Goal: Book appointment/travel/reservation

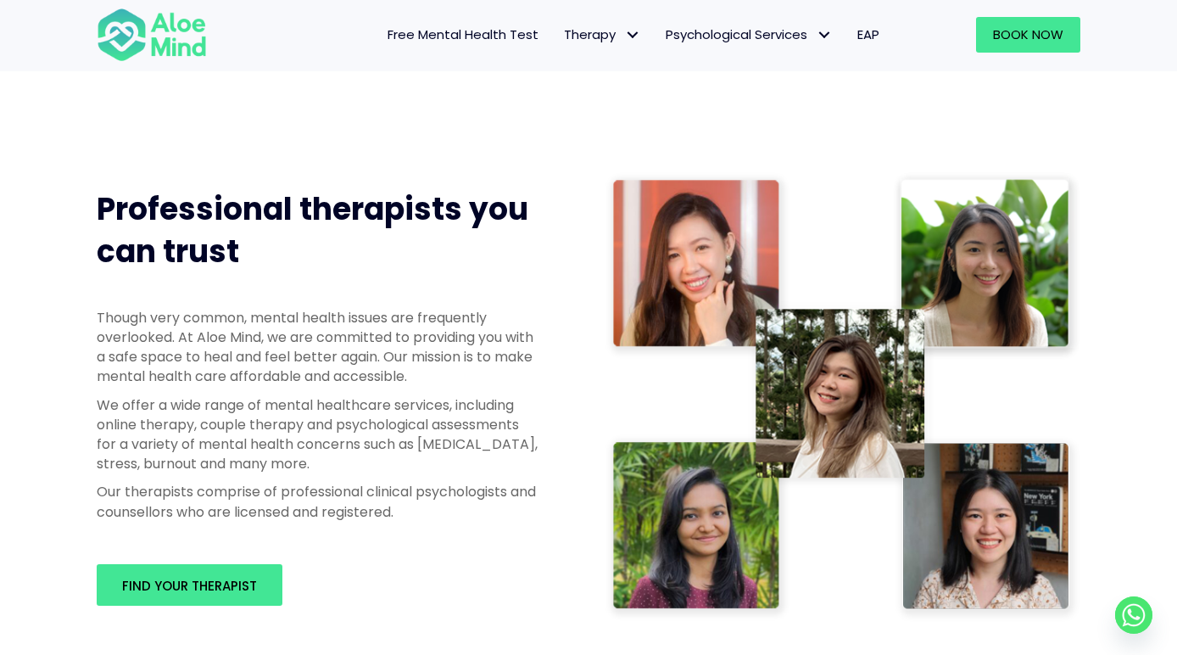
scroll to position [733, 0]
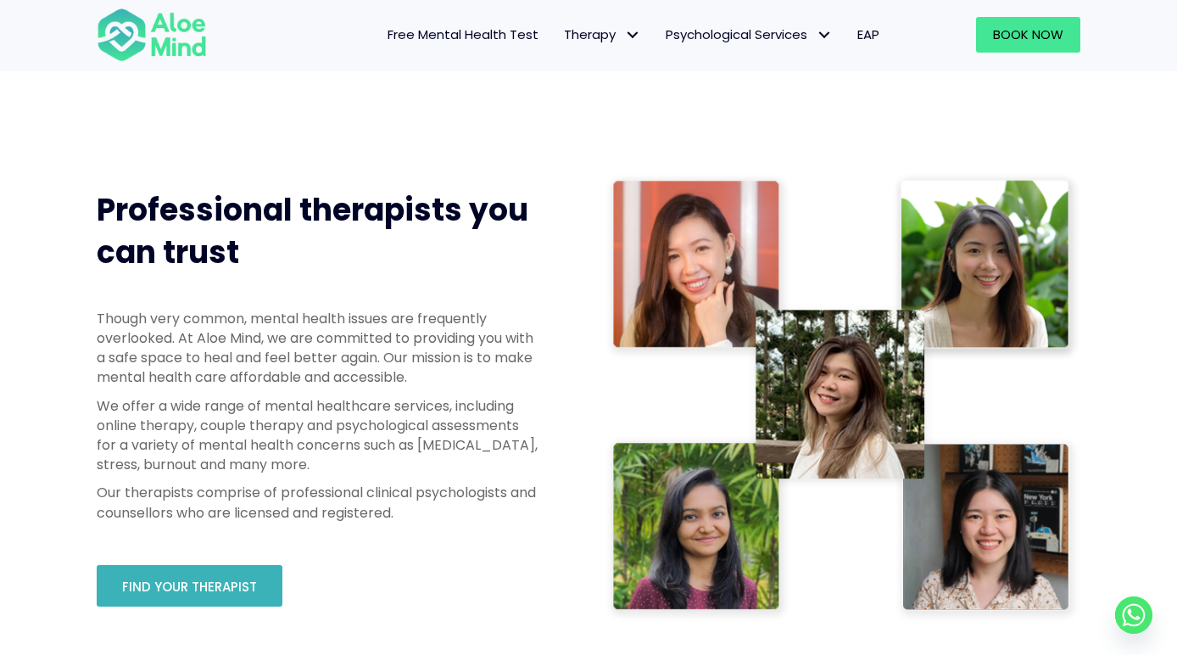
click at [161, 572] on link "Find your therapist" at bounding box center [190, 586] width 186 height 42
click at [163, 584] on span "Find your therapist" at bounding box center [189, 587] width 135 height 18
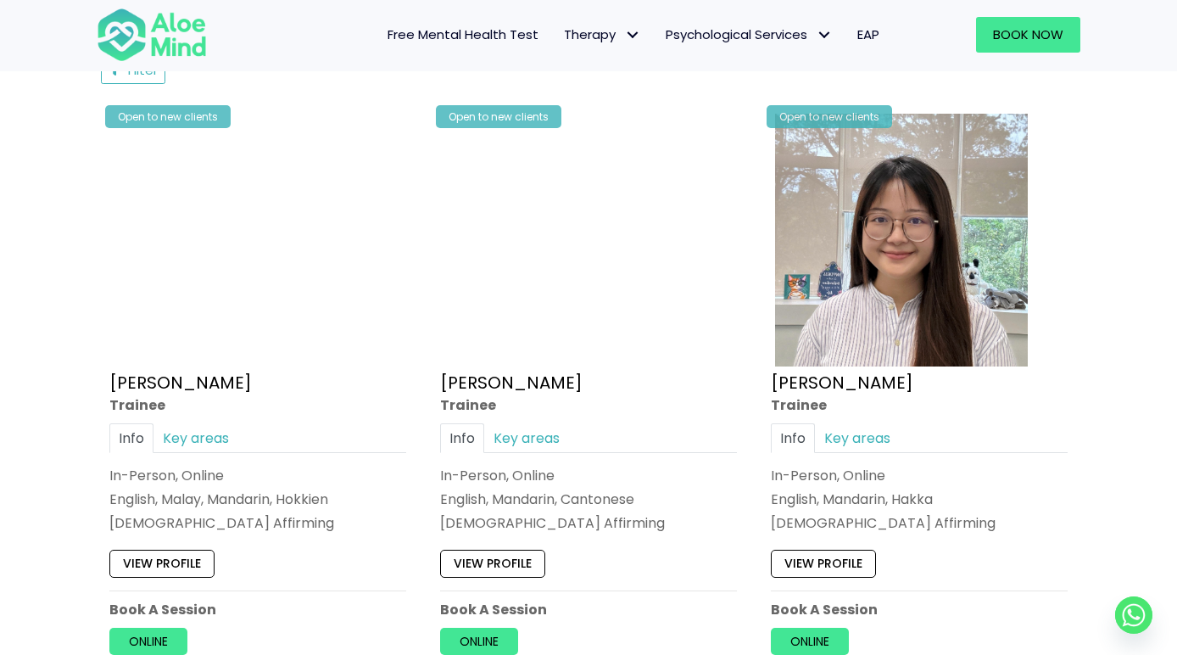
scroll to position [854, 0]
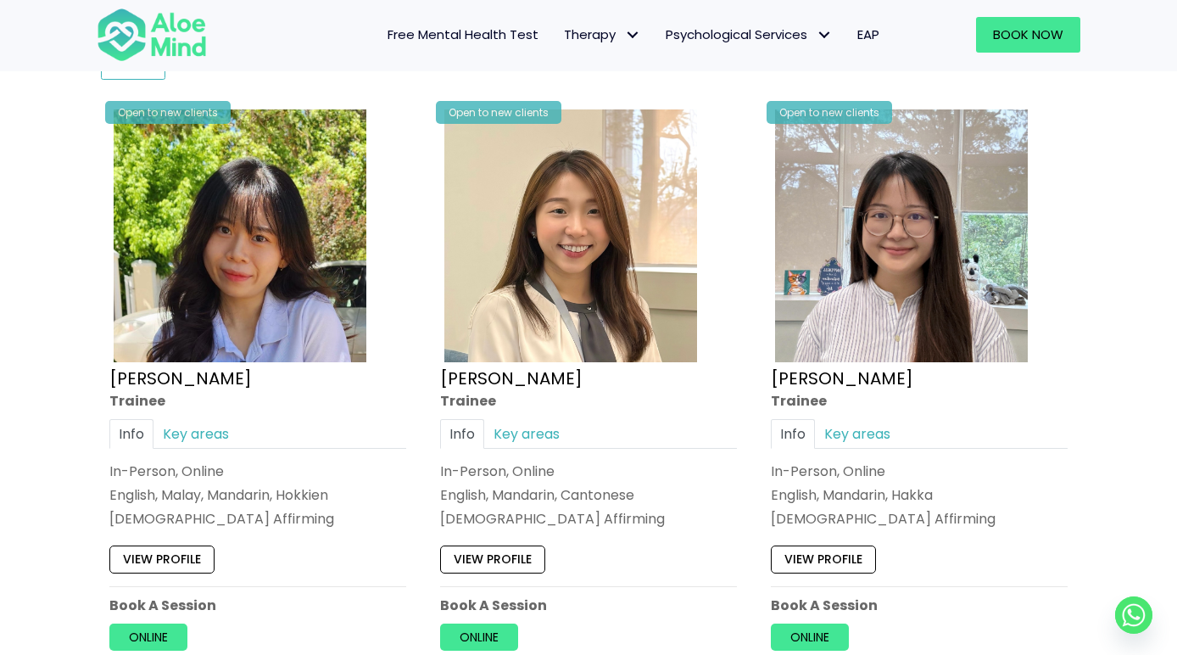
click at [928, 283] on img at bounding box center [901, 235] width 253 height 253
click at [532, 306] on img at bounding box center [571, 235] width 253 height 253
click at [878, 315] on img at bounding box center [901, 235] width 253 height 253
click at [214, 242] on img at bounding box center [240, 235] width 253 height 253
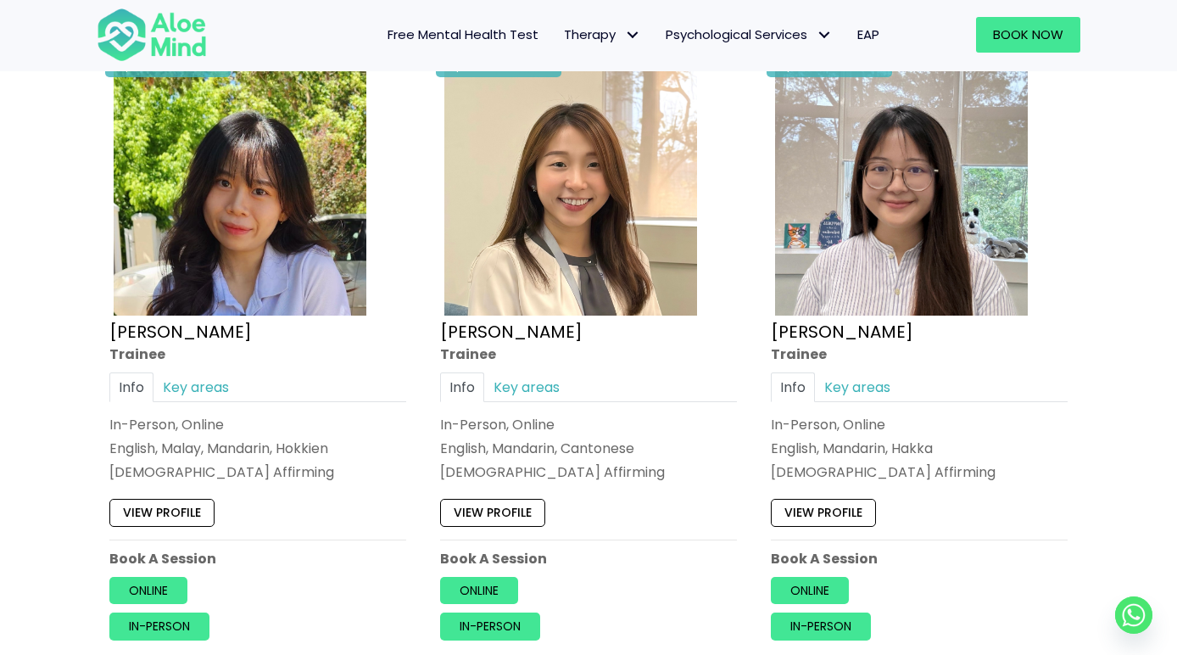
scroll to position [820, 0]
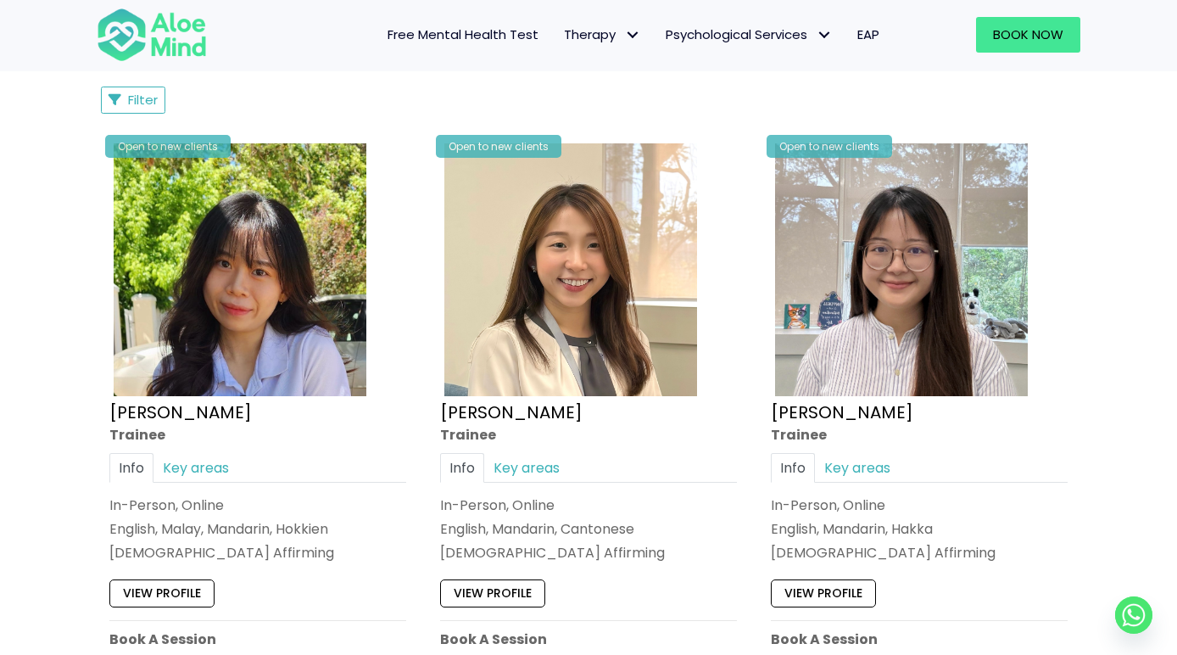
click at [862, 327] on img at bounding box center [901, 269] width 253 height 253
click at [502, 299] on img at bounding box center [571, 269] width 253 height 253
click at [927, 313] on img at bounding box center [901, 269] width 253 height 253
click at [518, 344] on img at bounding box center [571, 269] width 253 height 253
click at [215, 309] on img at bounding box center [240, 269] width 253 height 253
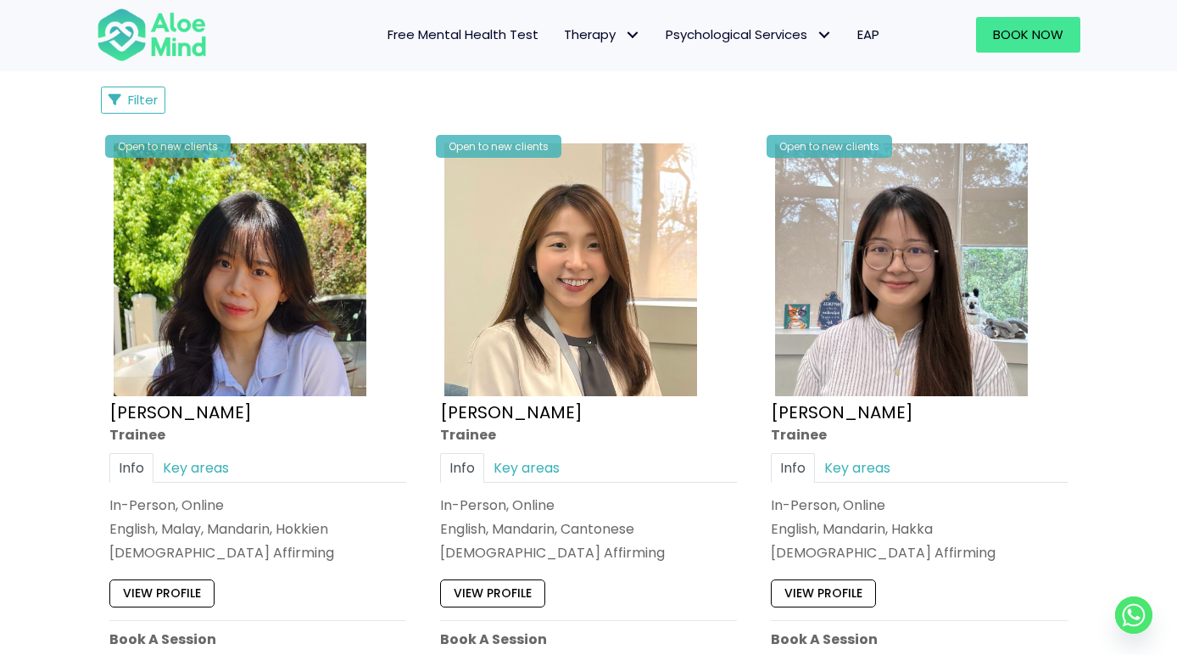
click at [487, 274] on img at bounding box center [571, 269] width 253 height 253
click at [864, 383] on img at bounding box center [901, 269] width 253 height 253
click at [522, 392] on img at bounding box center [571, 269] width 253 height 253
click at [891, 276] on img at bounding box center [901, 269] width 253 height 253
click at [511, 322] on img at bounding box center [571, 269] width 253 height 253
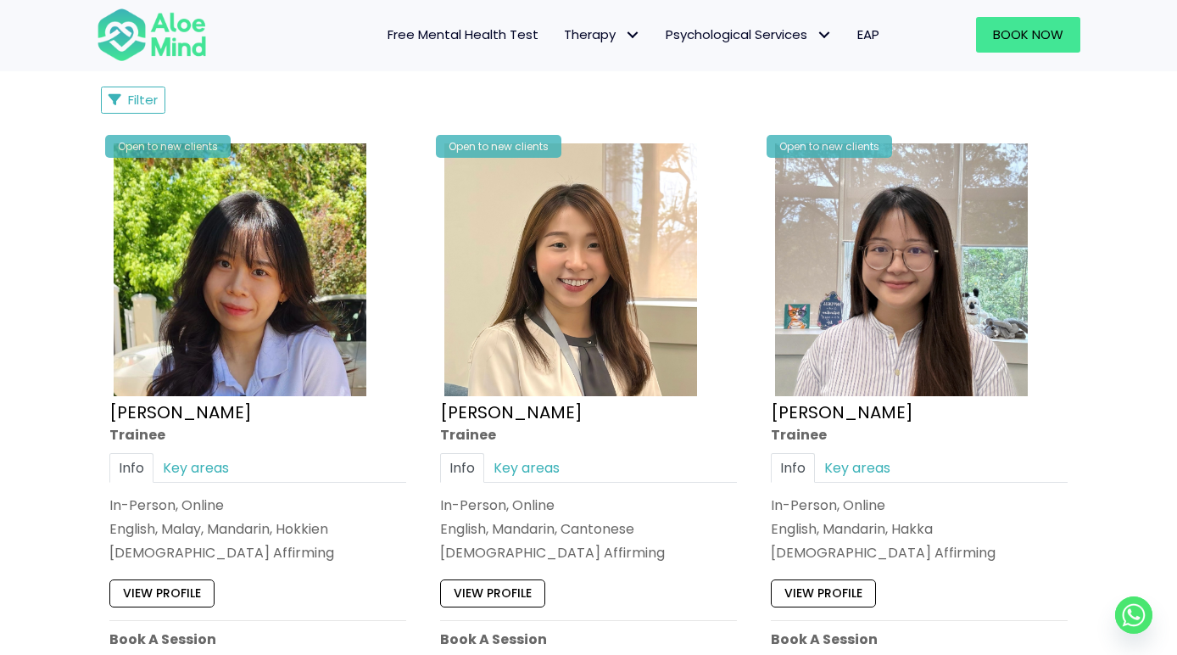
click at [887, 309] on img at bounding box center [901, 269] width 253 height 253
click at [182, 350] on img at bounding box center [240, 269] width 253 height 253
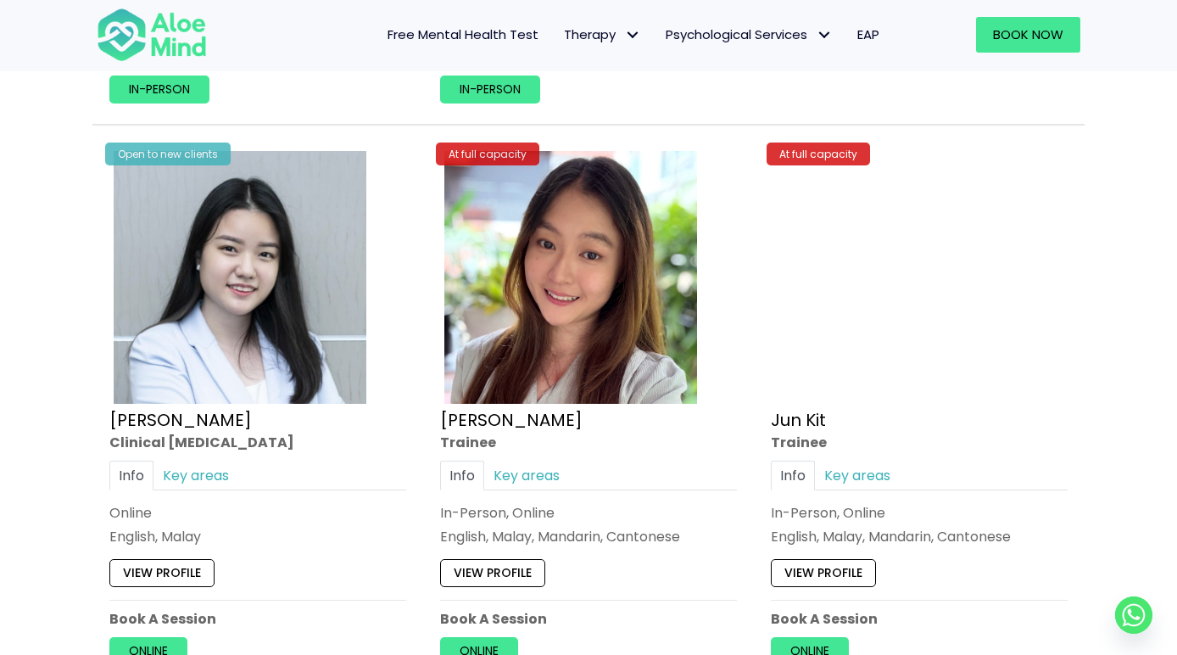
scroll to position [5836, 0]
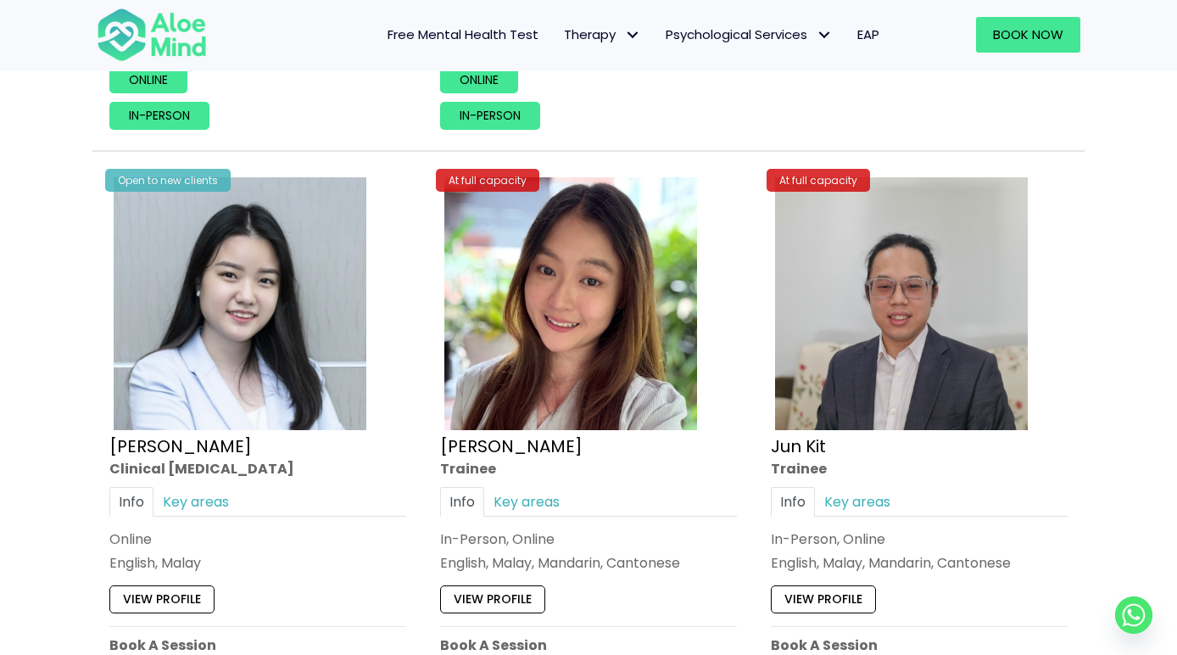
click at [601, 294] on img at bounding box center [571, 303] width 253 height 253
click at [894, 324] on img at bounding box center [901, 303] width 253 height 253
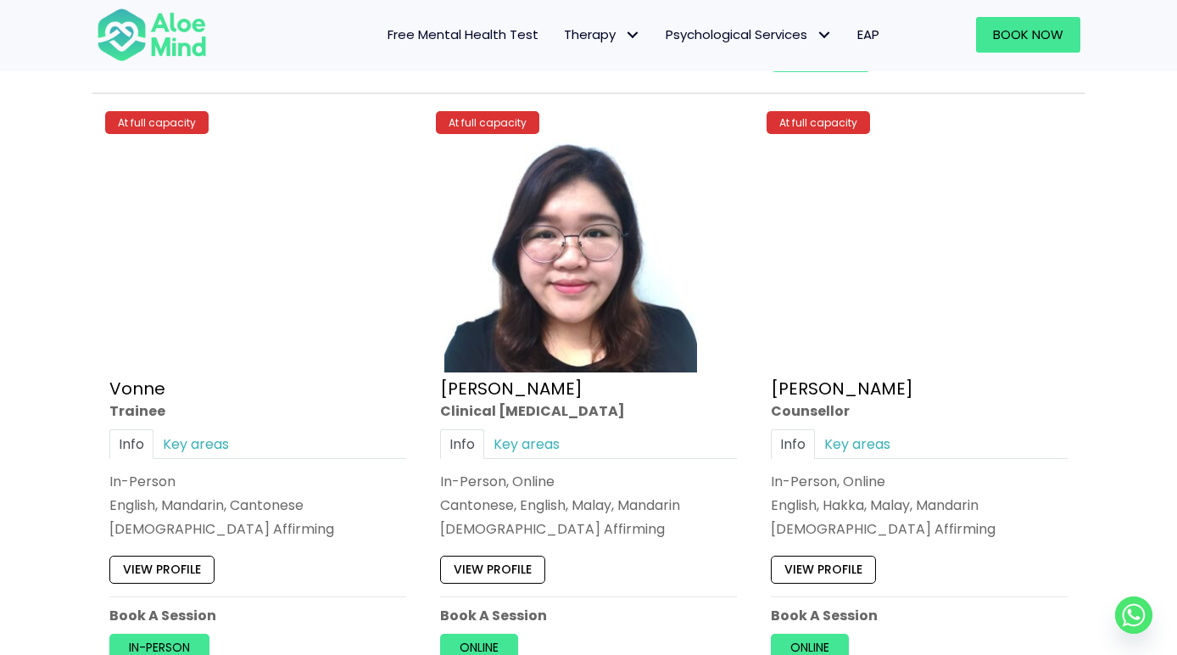
scroll to position [7607, 0]
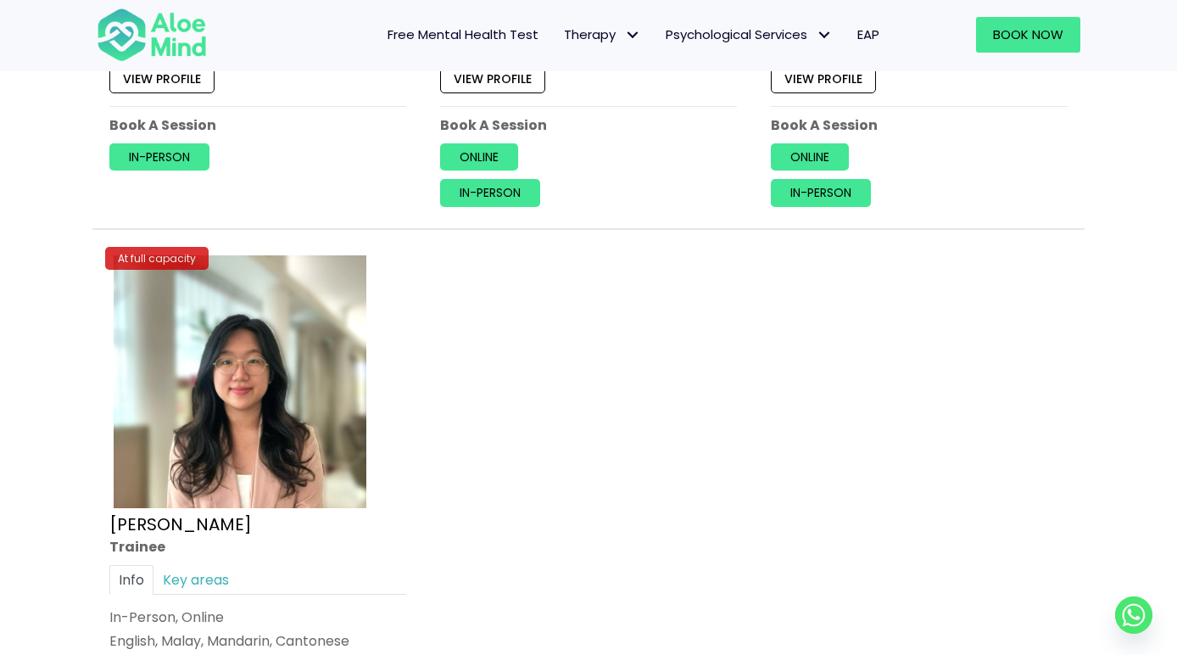
click at [285, 387] on img at bounding box center [240, 381] width 253 height 253
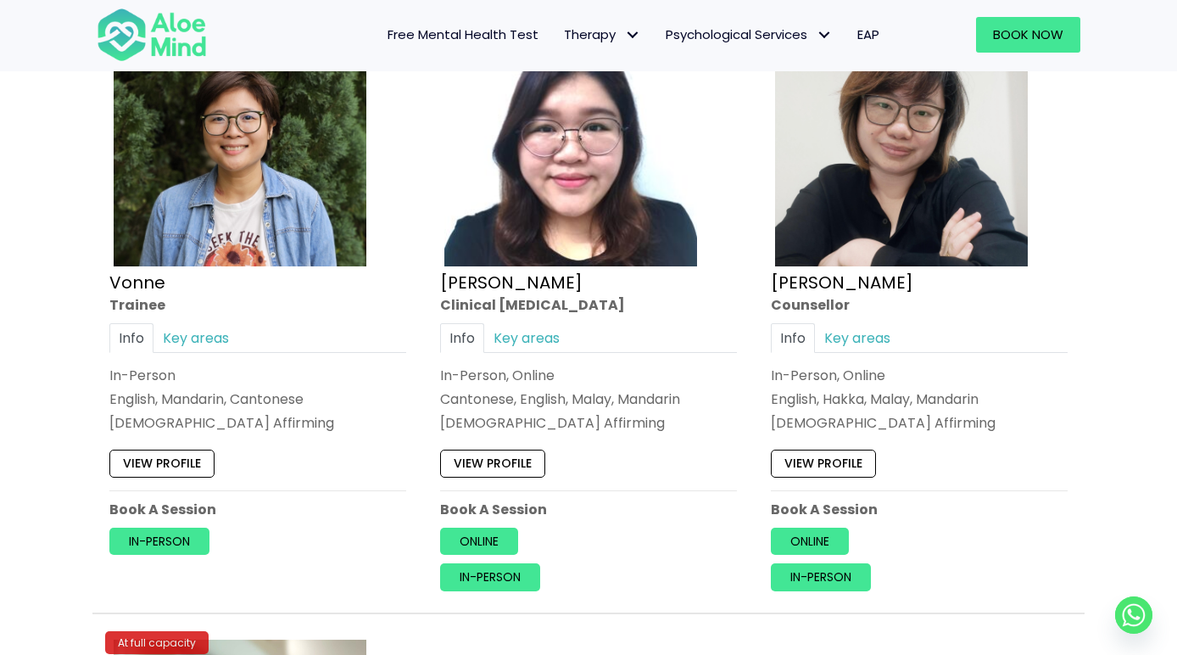
scroll to position [7014, 0]
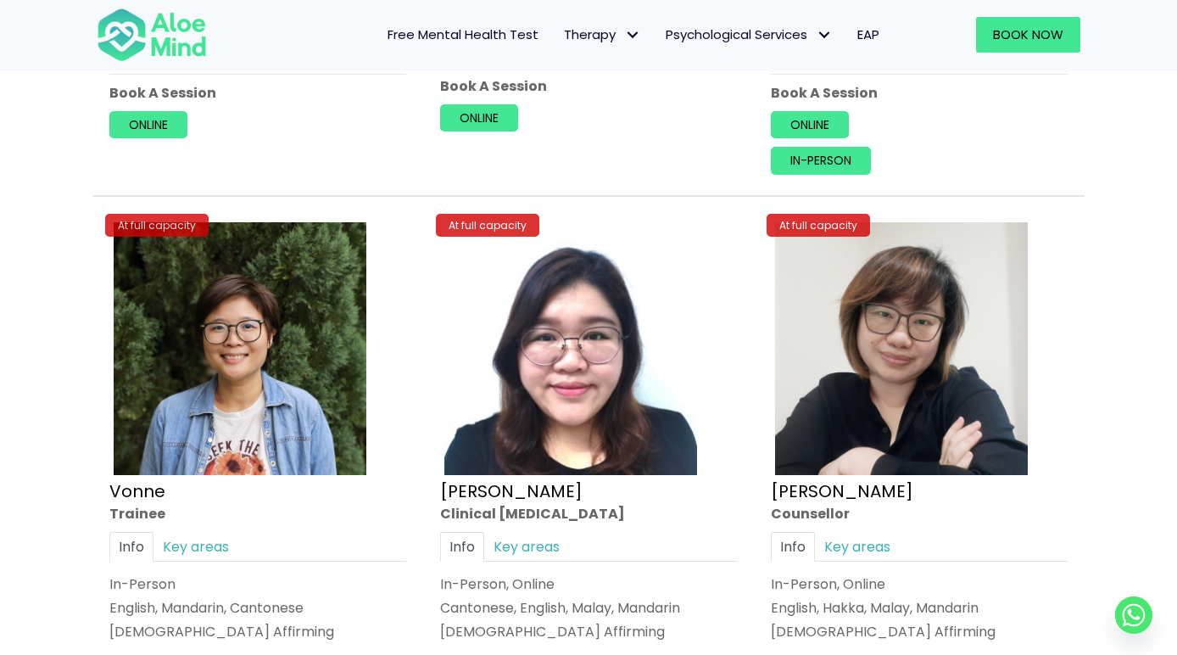
click at [571, 288] on img at bounding box center [571, 348] width 253 height 253
click at [178, 353] on img at bounding box center [240, 348] width 253 height 253
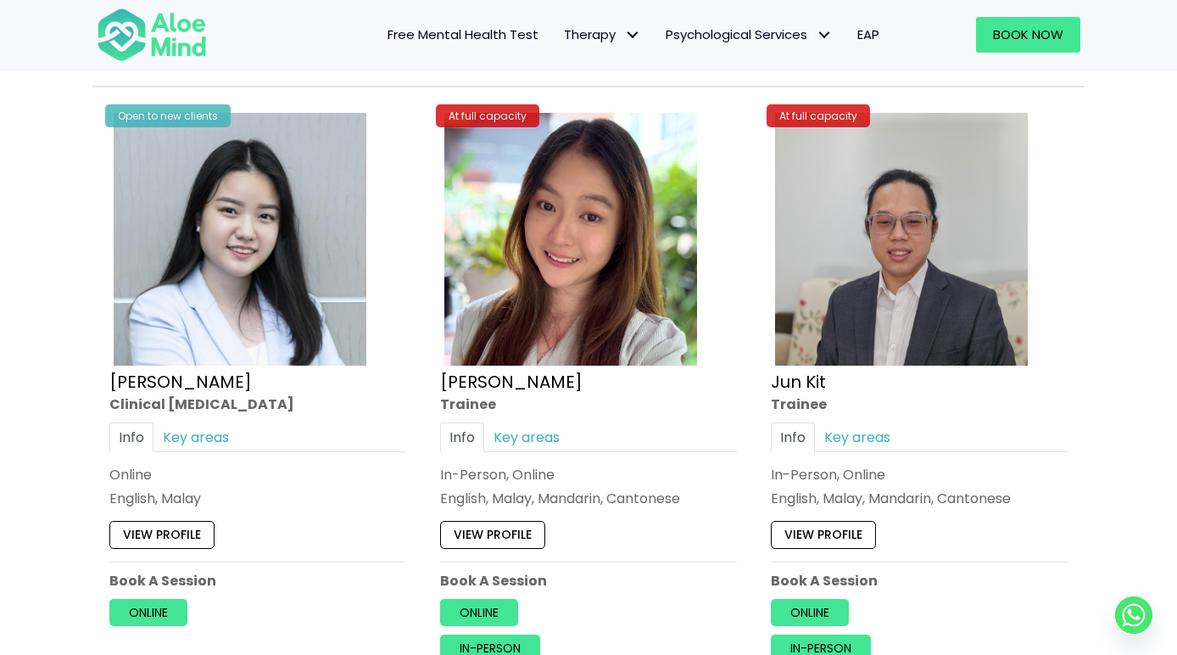
scroll to position [5825, 0]
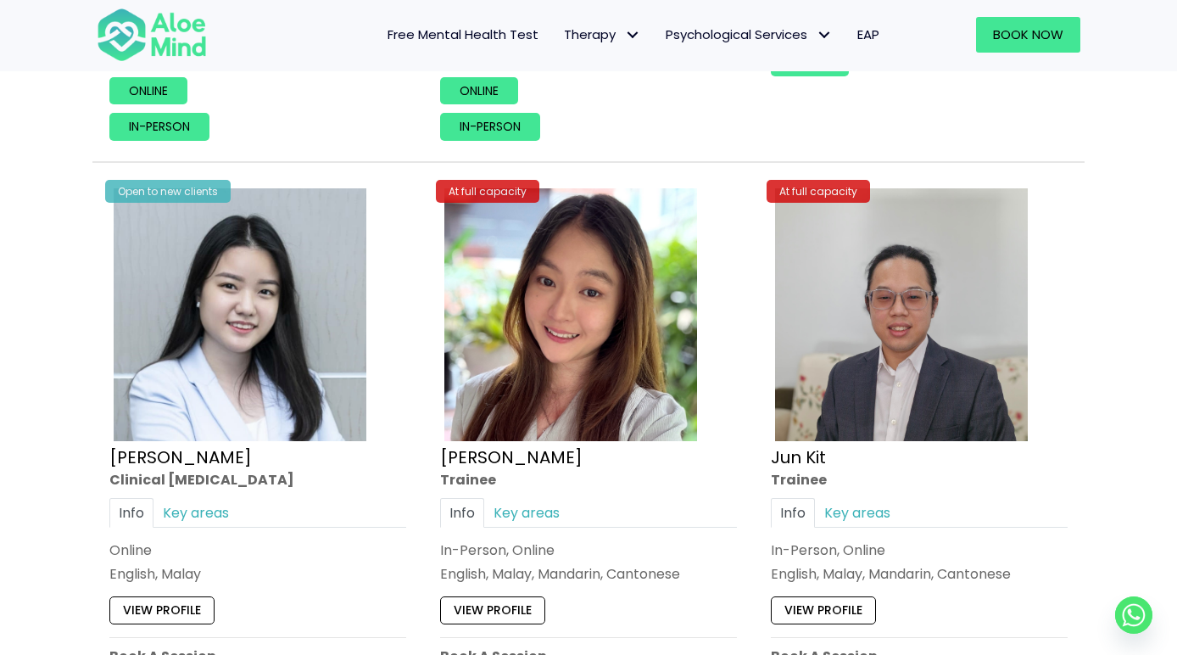
click at [618, 318] on img at bounding box center [571, 314] width 253 height 253
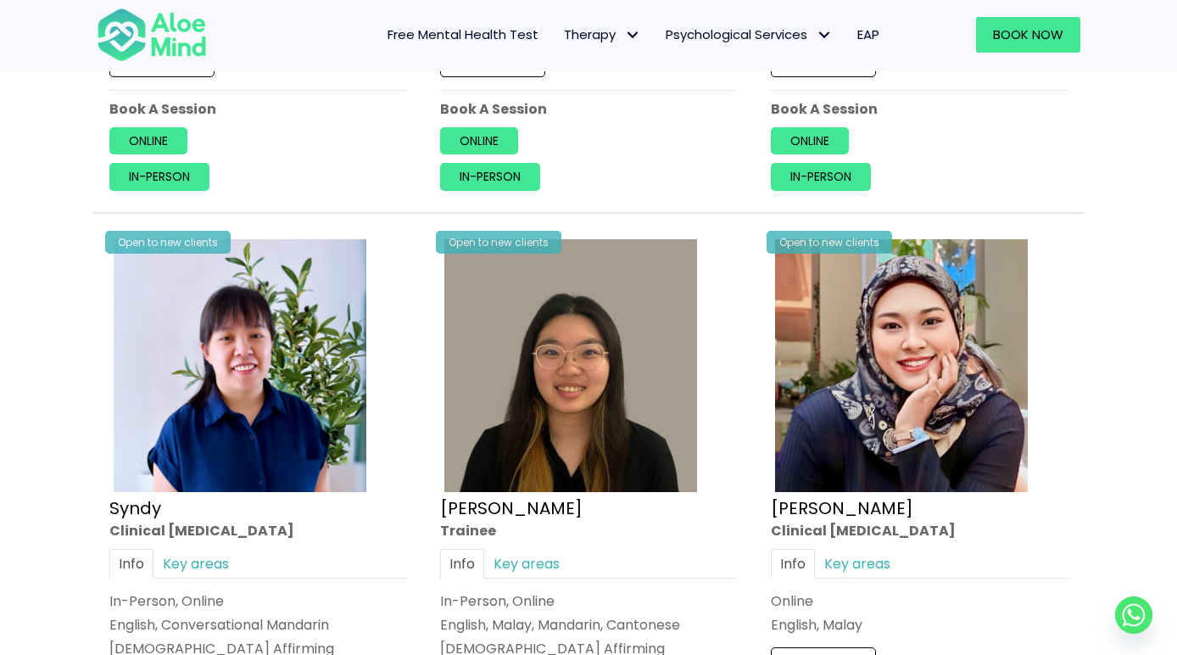
scroll to position [5103, 0]
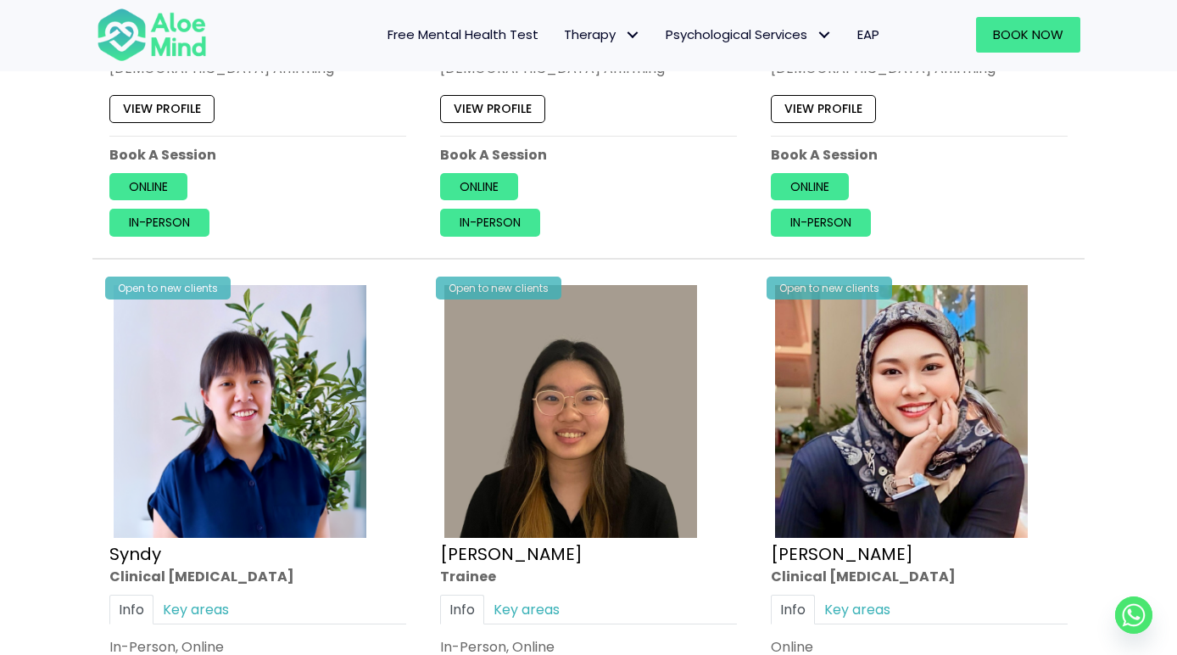
click at [556, 390] on img at bounding box center [571, 411] width 253 height 253
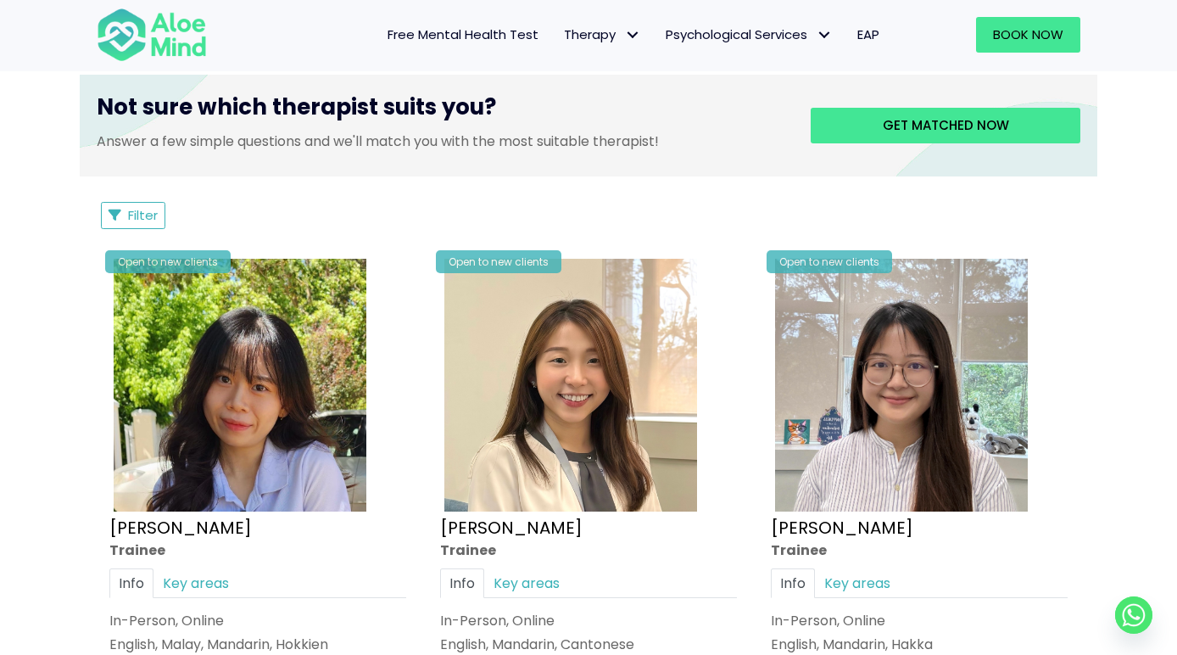
scroll to position [367, 0]
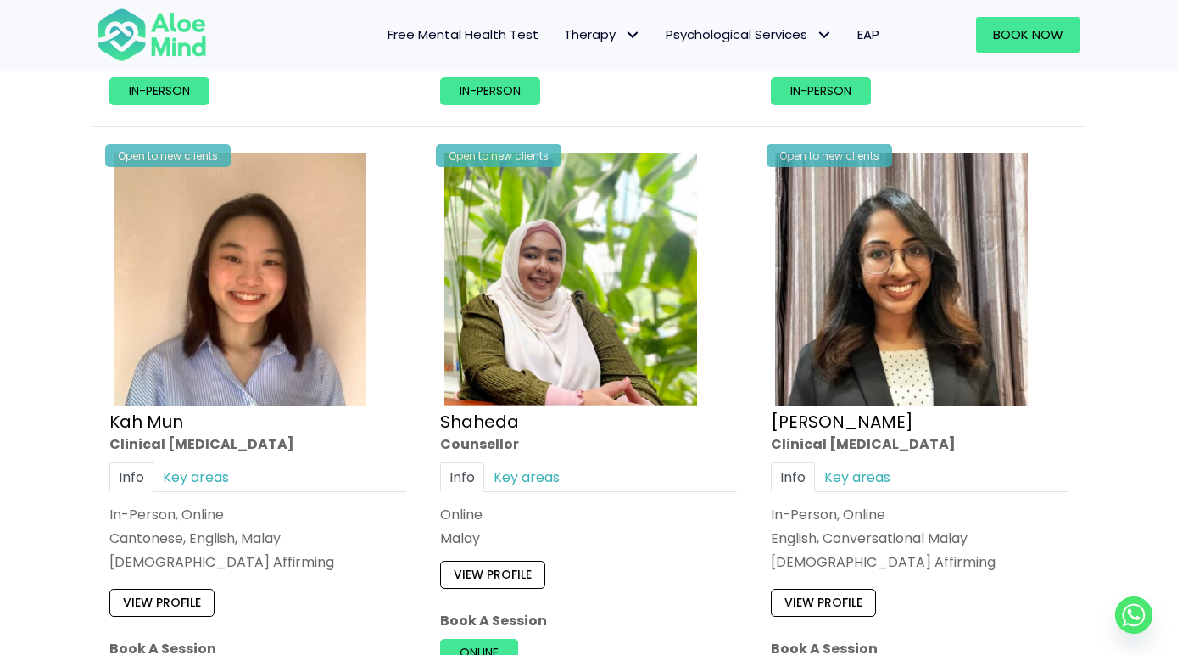
scroll to position [1530, 0]
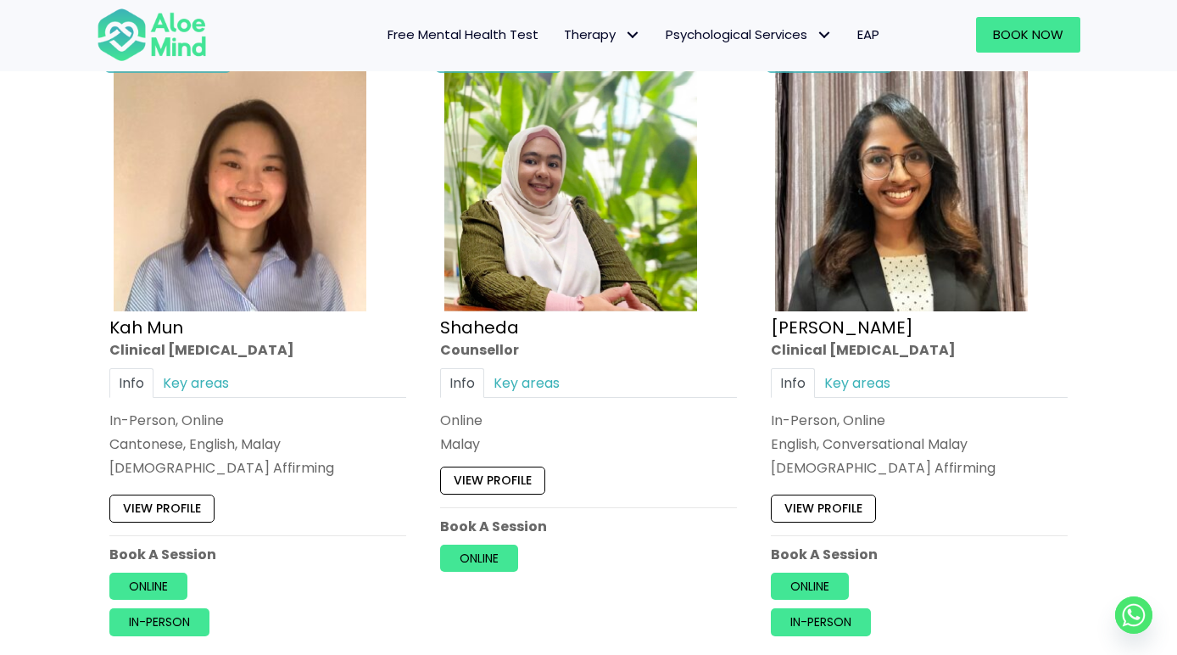
click at [274, 277] on img at bounding box center [240, 185] width 253 height 253
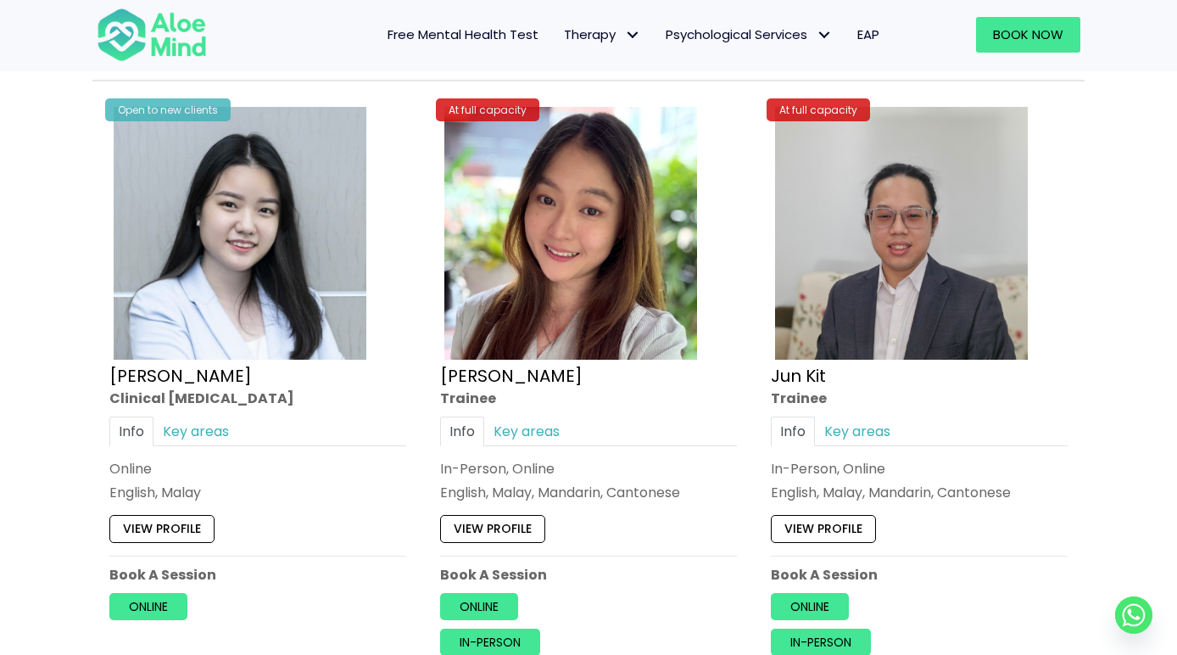
scroll to position [5907, 0]
click at [909, 249] on img at bounding box center [901, 232] width 253 height 253
click at [564, 300] on img at bounding box center [571, 232] width 253 height 253
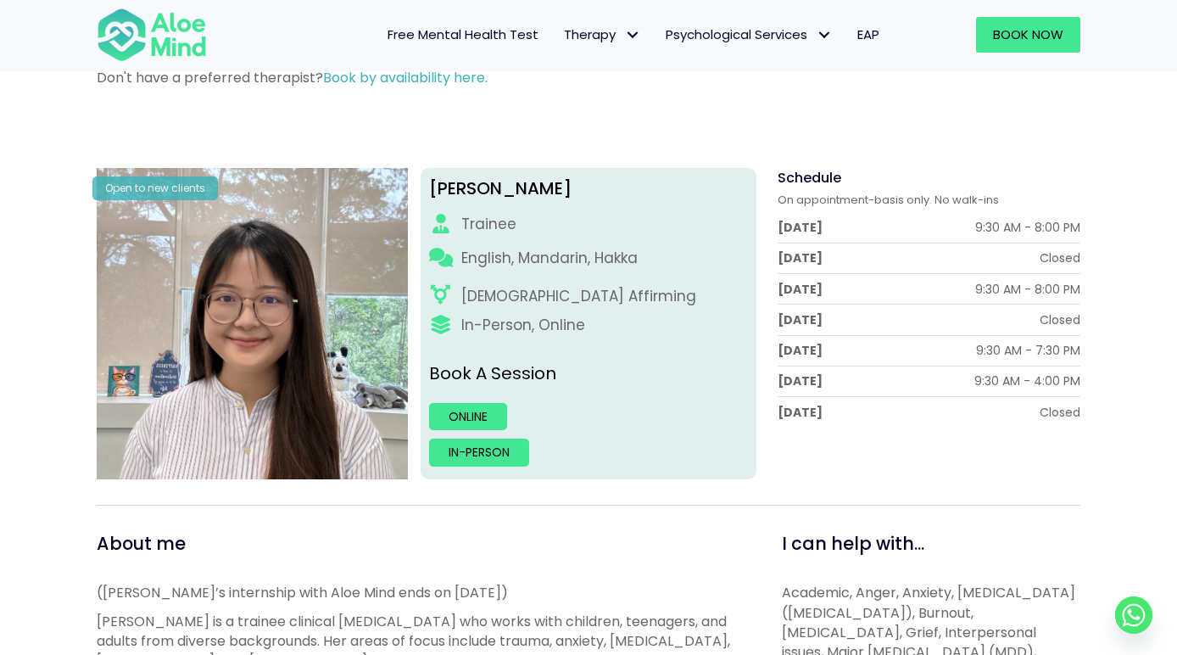
scroll to position [419, 0]
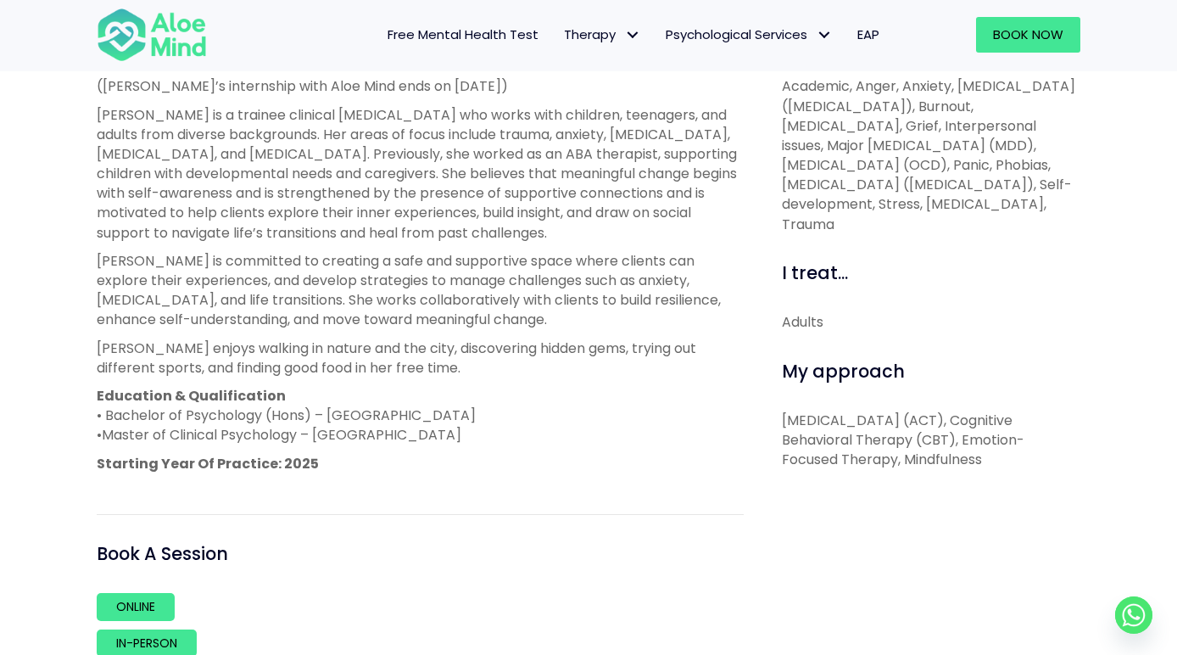
scroll to position [658, 0]
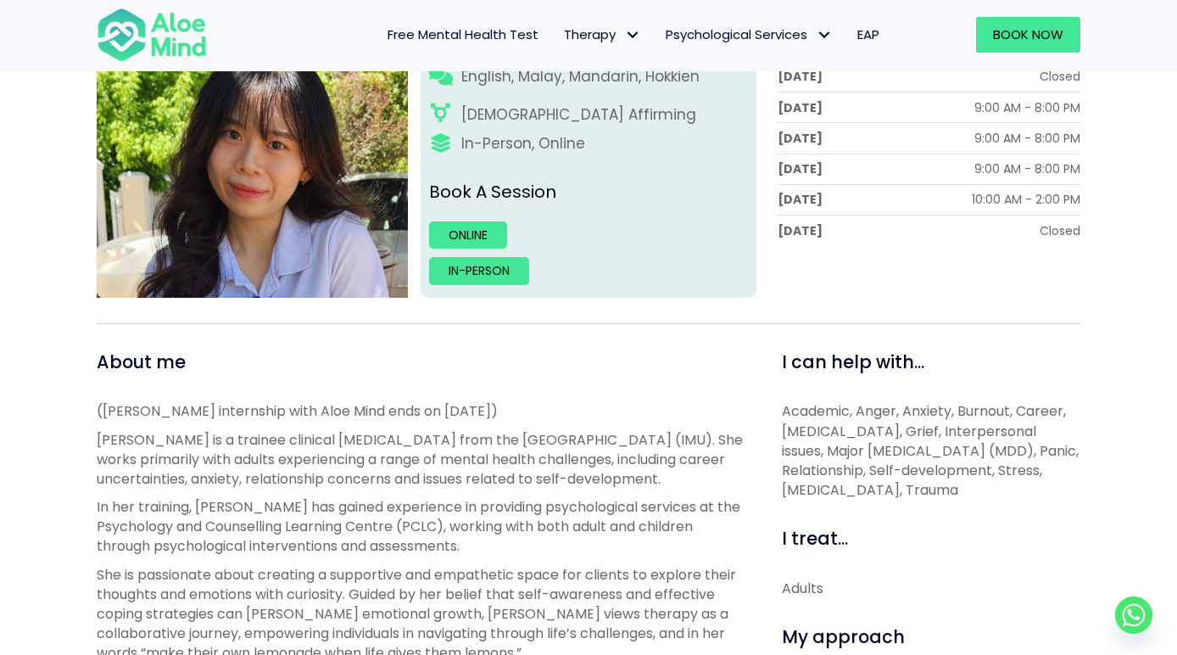
scroll to position [327, 0]
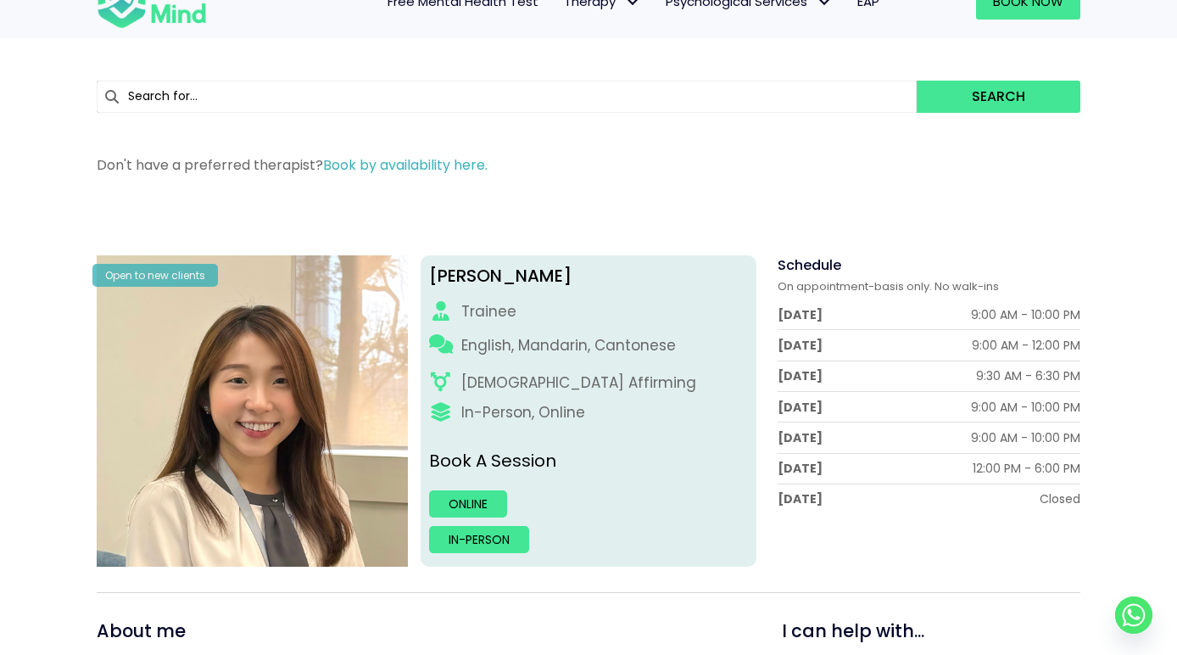
scroll to position [75, 0]
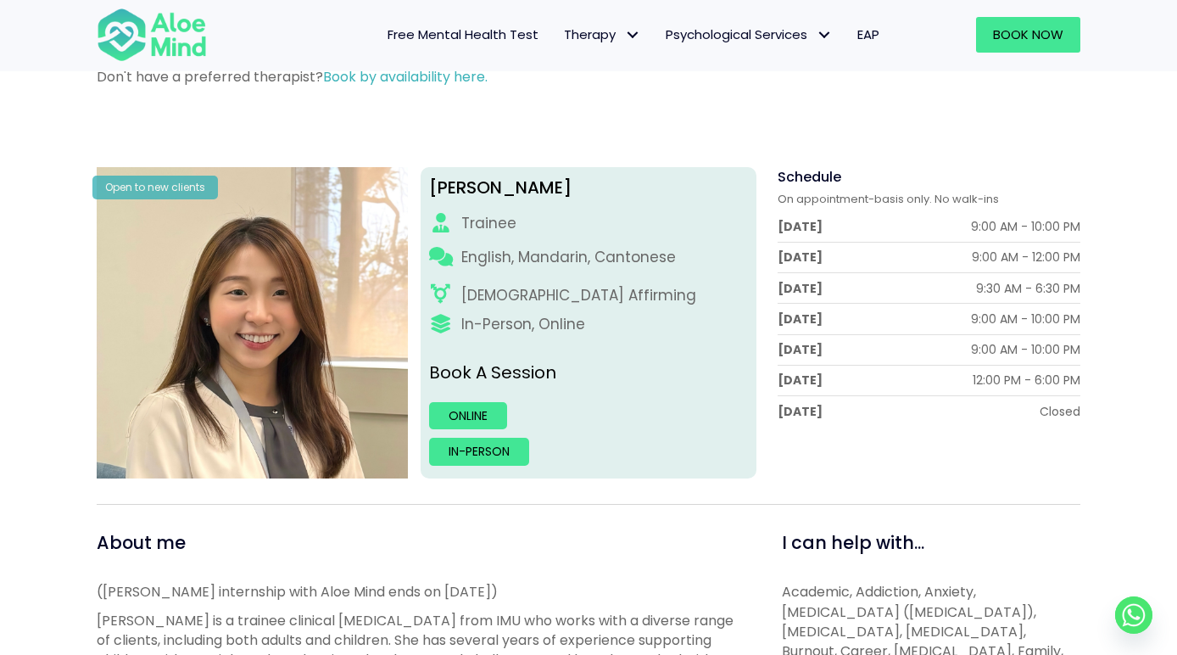
scroll to position [169, 0]
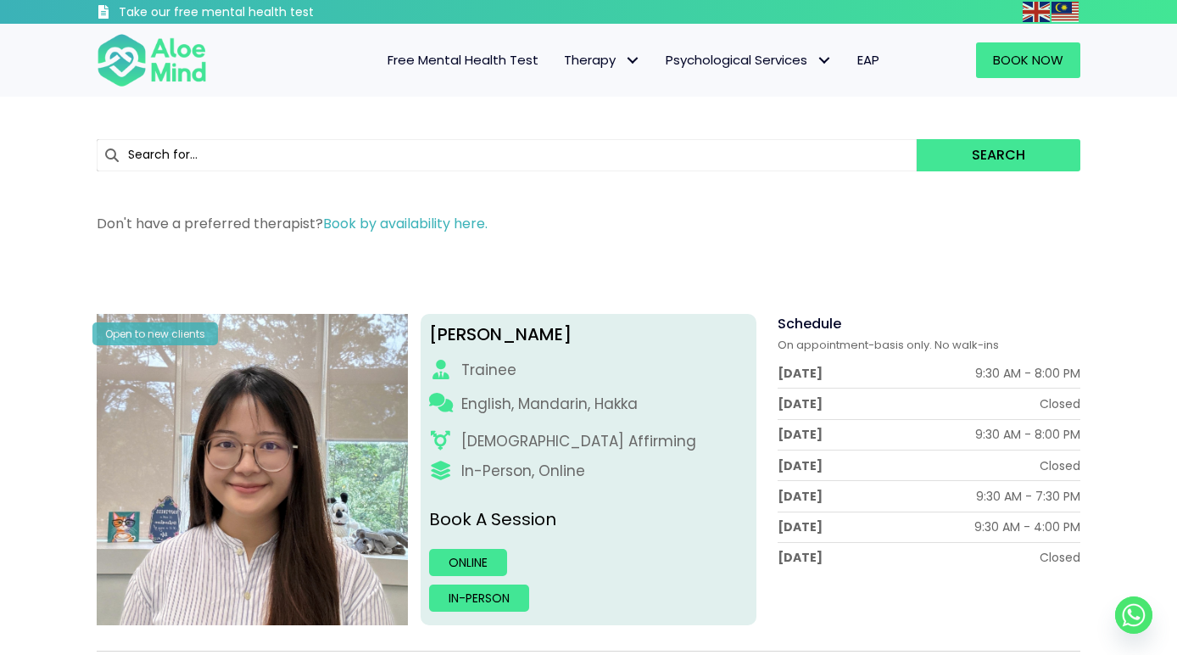
drag, startPoint x: 882, startPoint y: 1, endPoint x: 769, endPoint y: 152, distance: 188.5
click at [769, 152] on input "text" at bounding box center [507, 155] width 820 height 32
click at [770, 114] on div "4 results are available, use up and down arrow keys to navigate. Abuse Academic…" at bounding box center [589, 155] width 1018 height 83
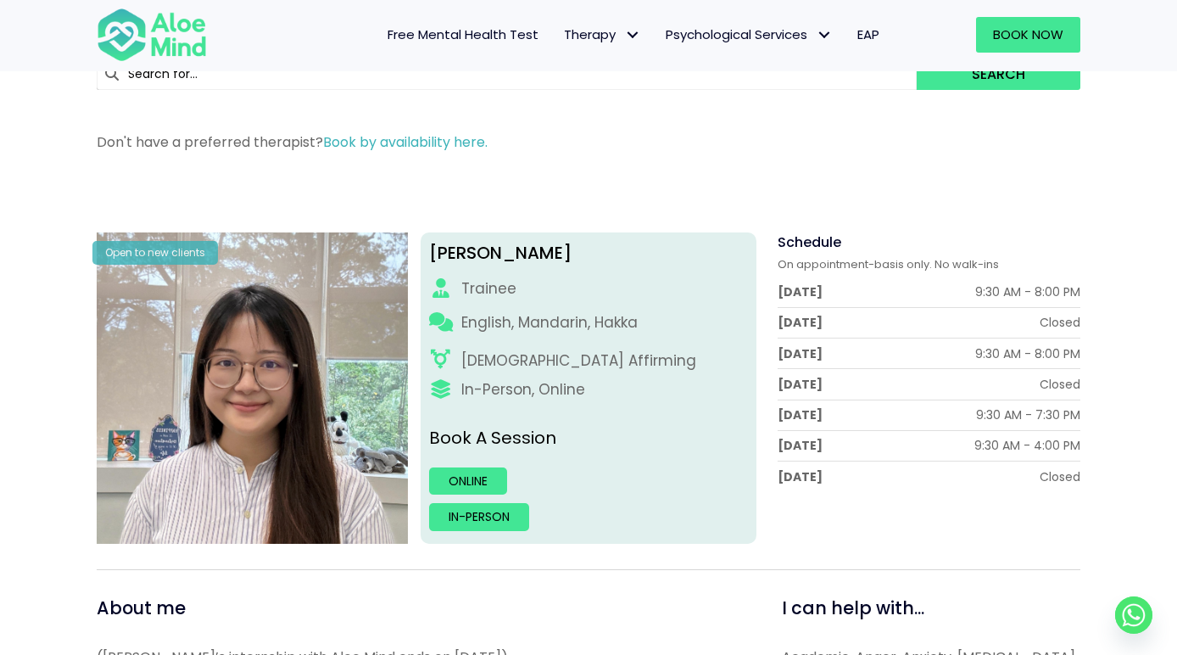
scroll to position [109, 0]
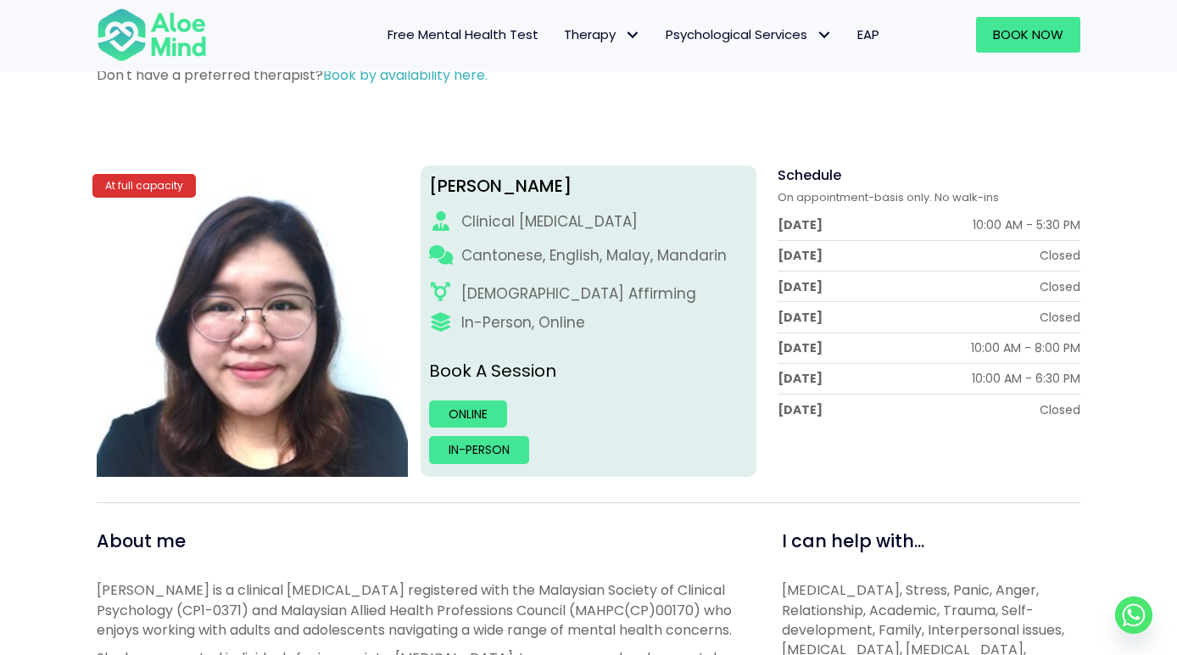
scroll to position [187, 0]
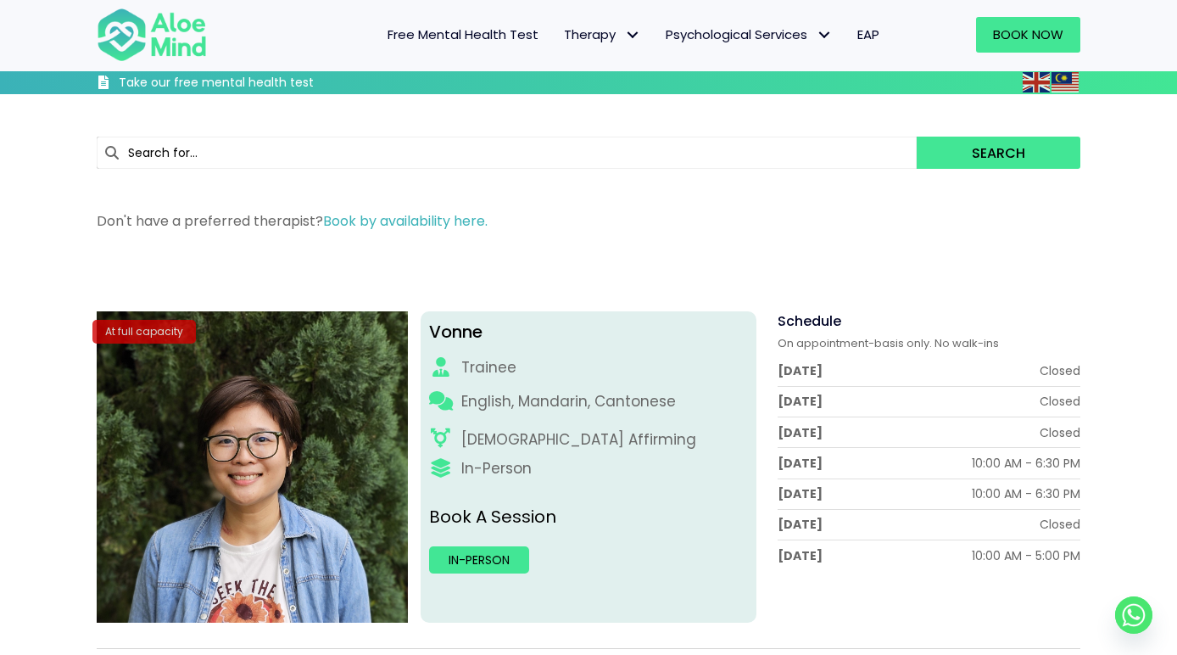
scroll to position [55, 0]
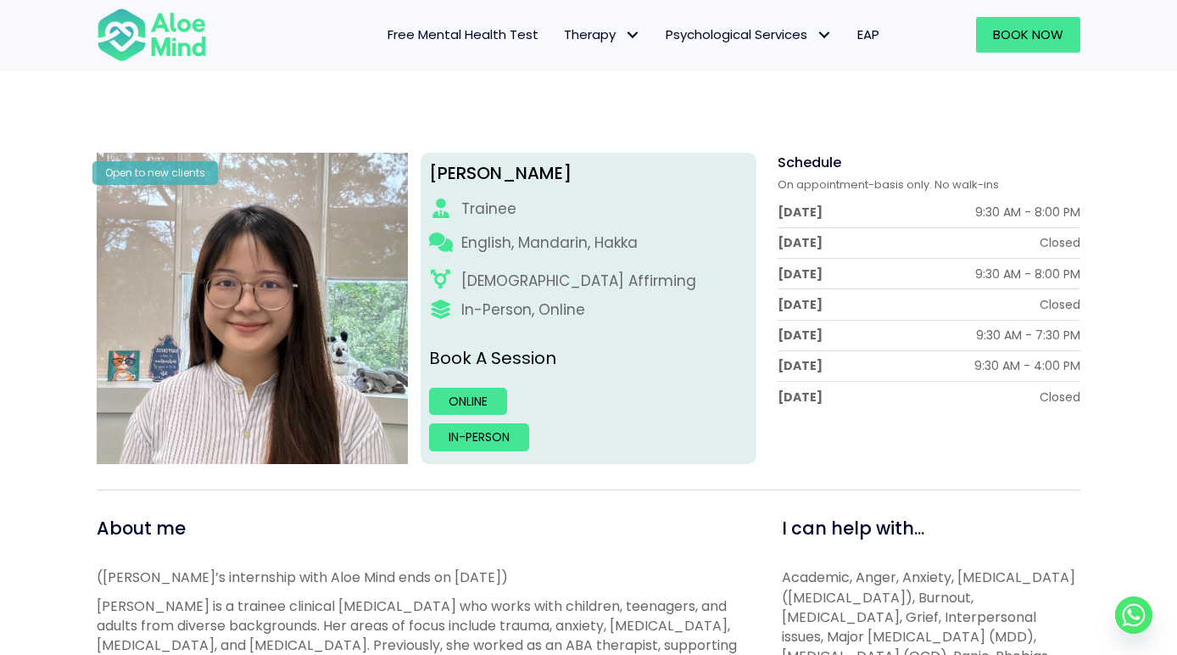
scroll to position [161, 0]
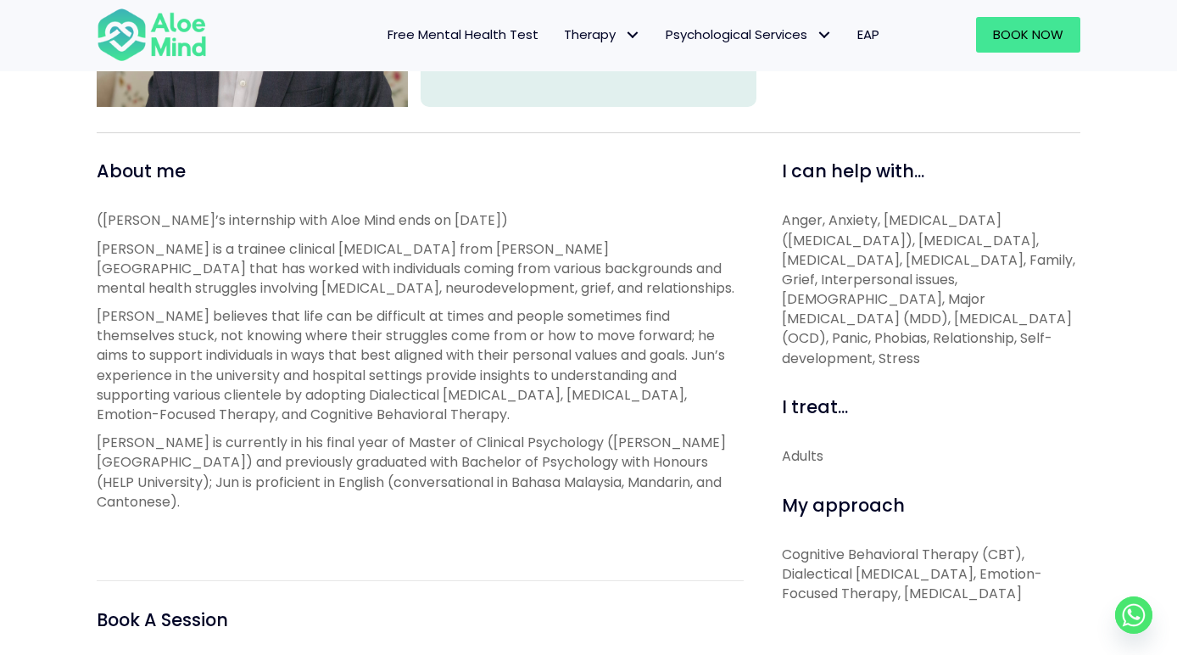
scroll to position [520, 0]
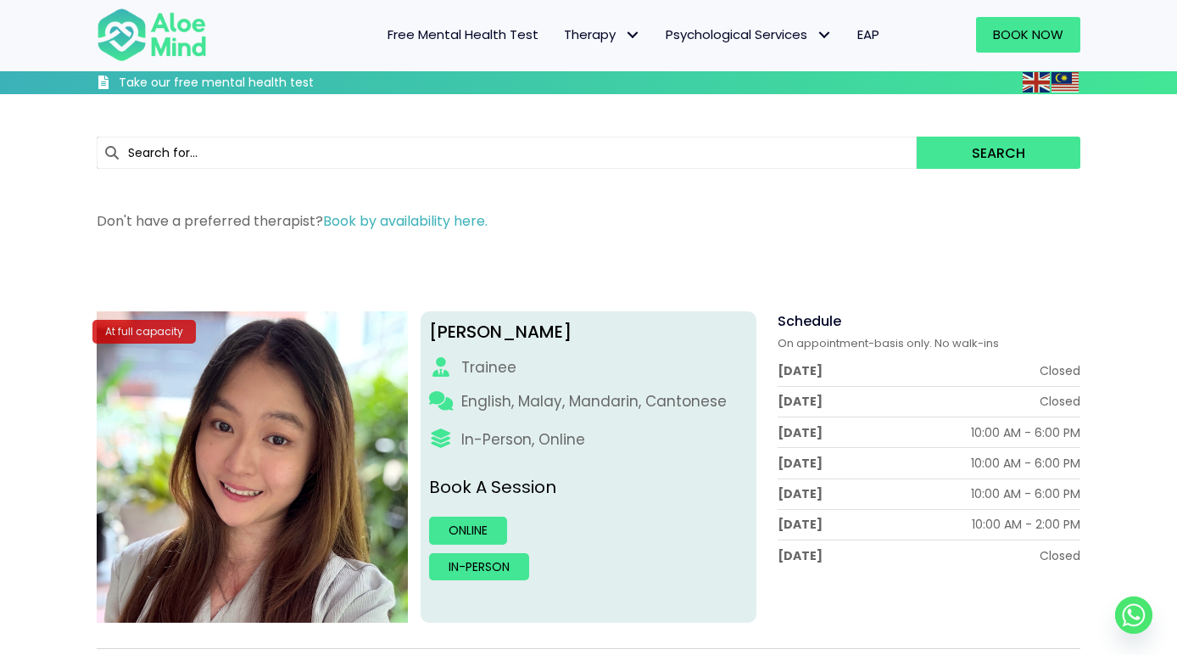
scroll to position [488, 0]
